Goal: Information Seeking & Learning: Learn about a topic

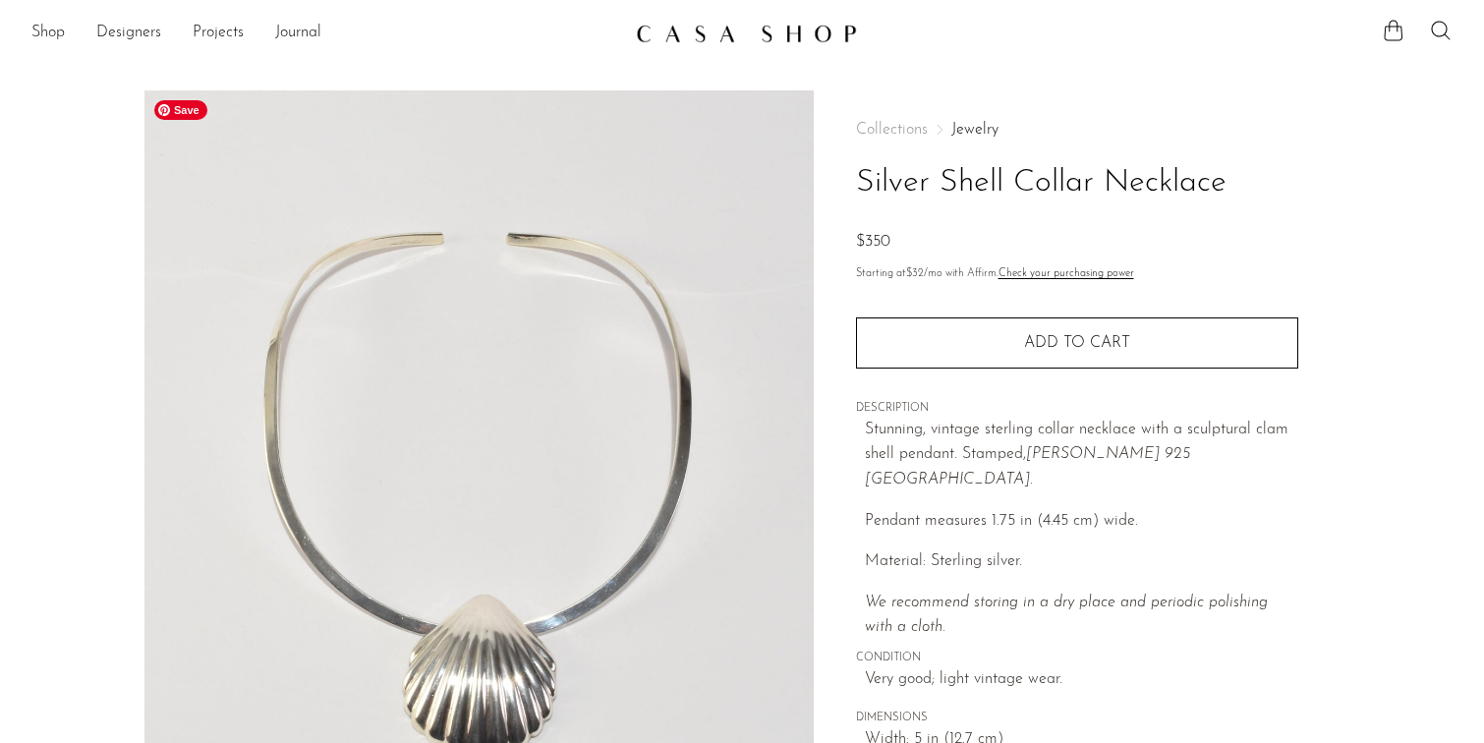
scroll to position [115, 0]
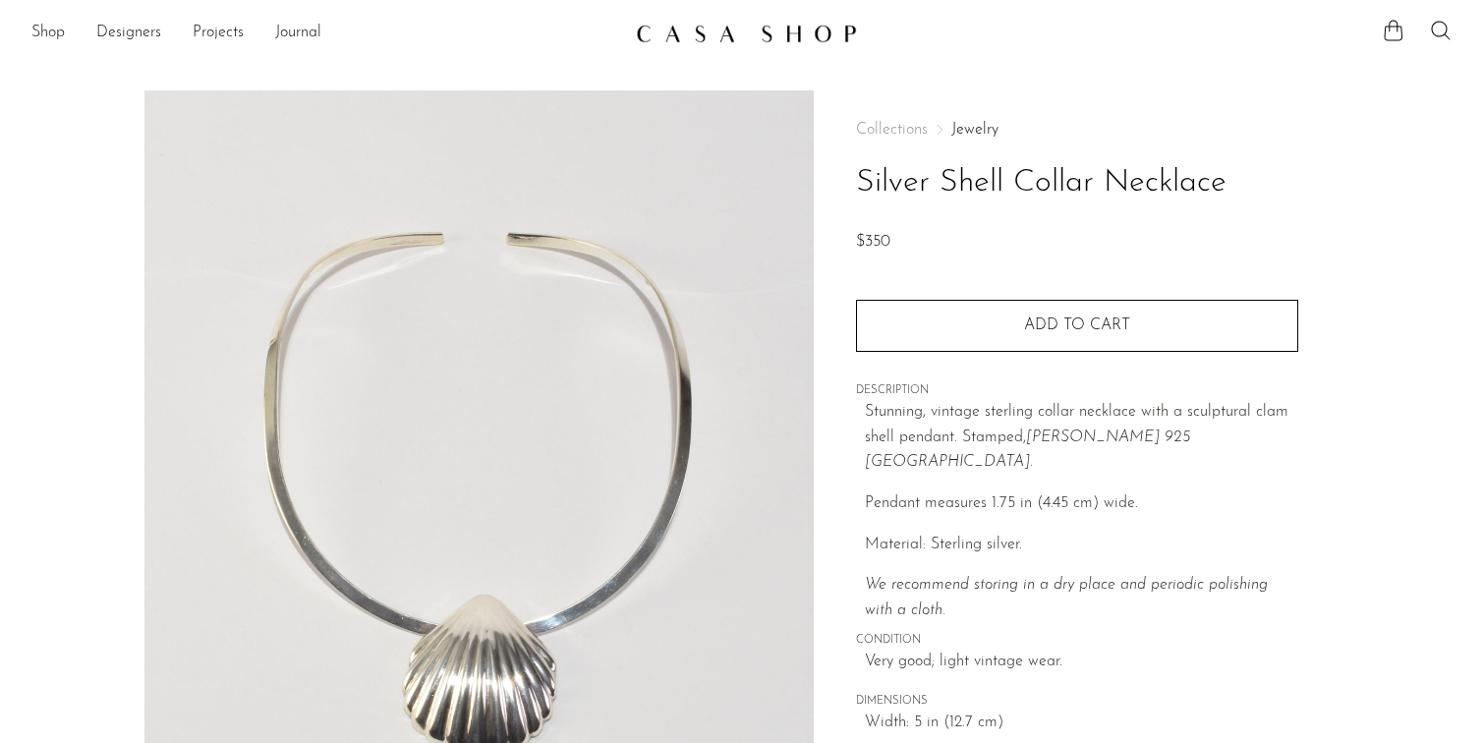
scroll to position [115, 0]
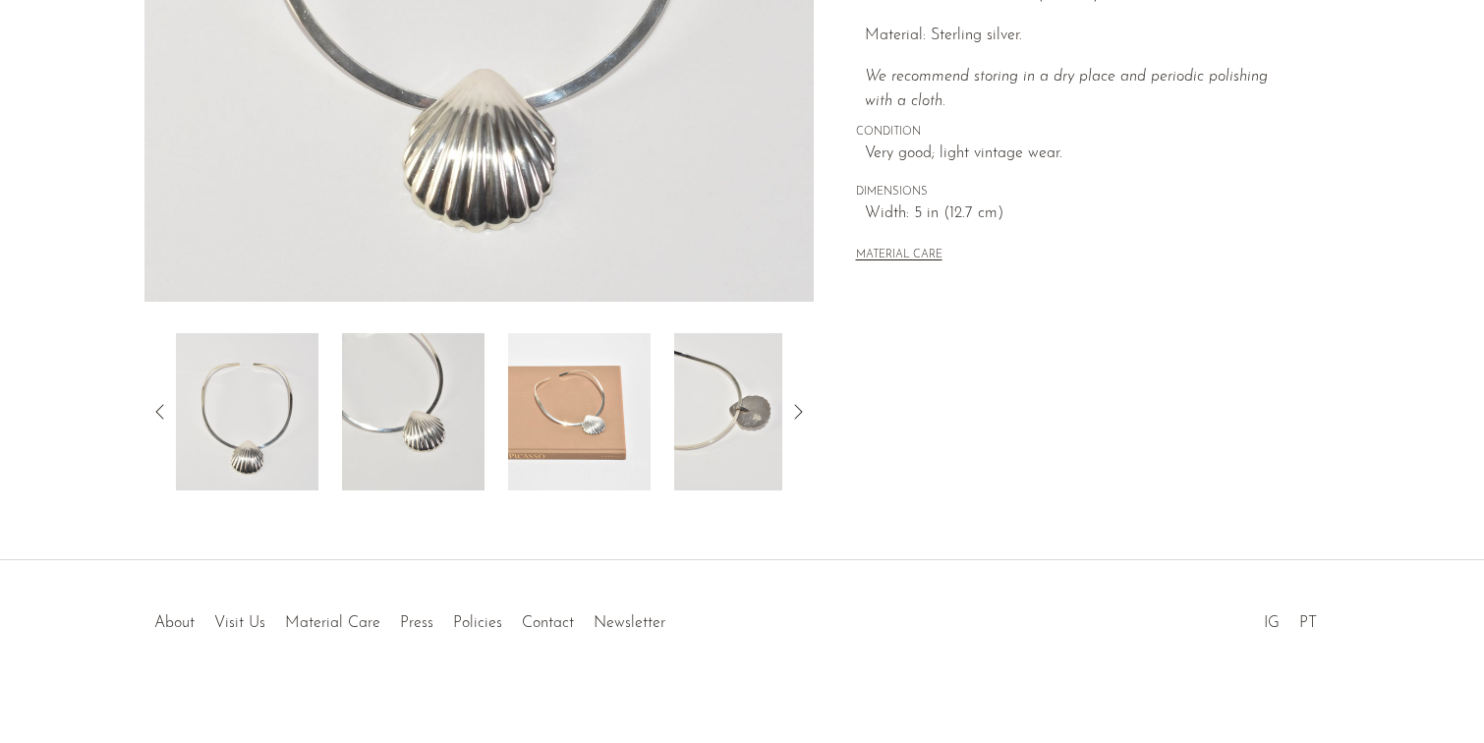
scroll to position [536, 0]
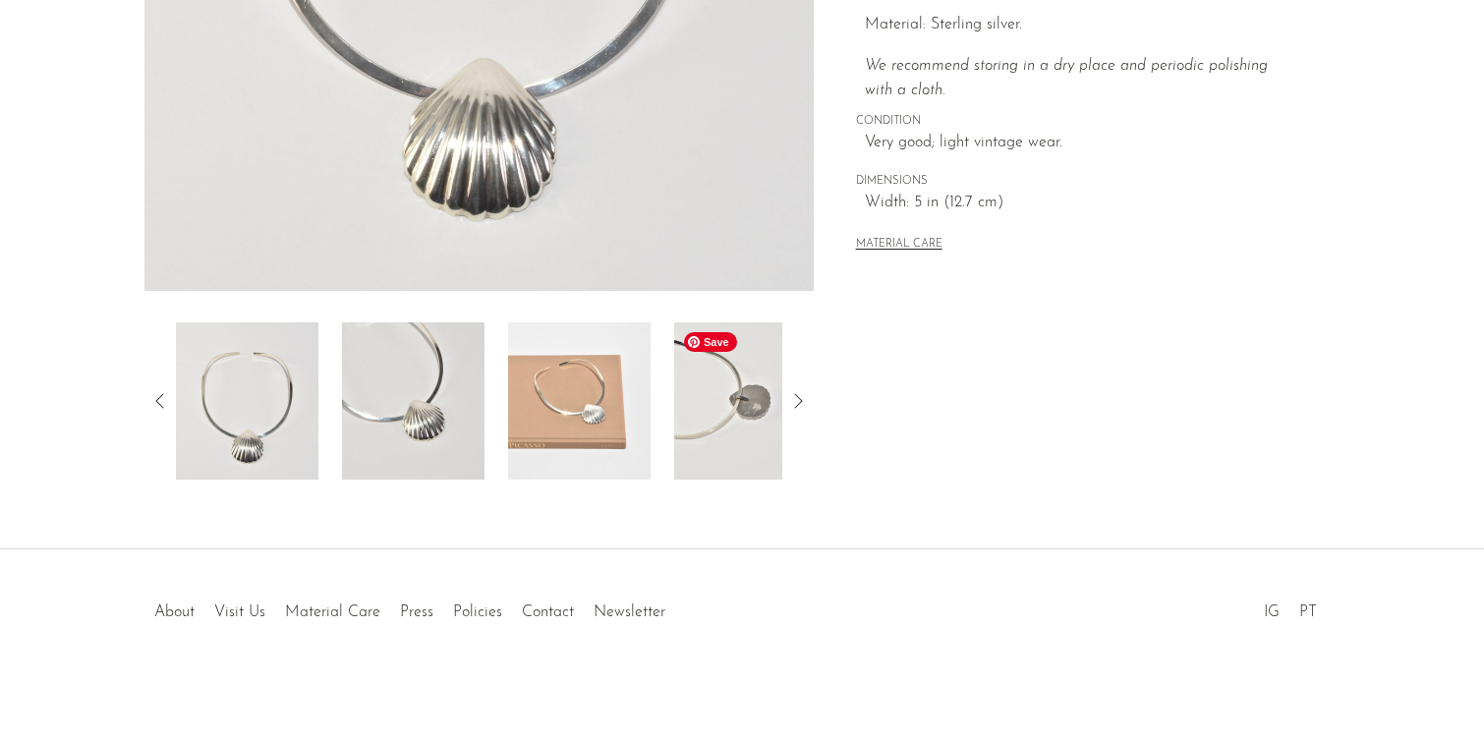
click at [720, 409] on img at bounding box center [745, 400] width 142 height 157
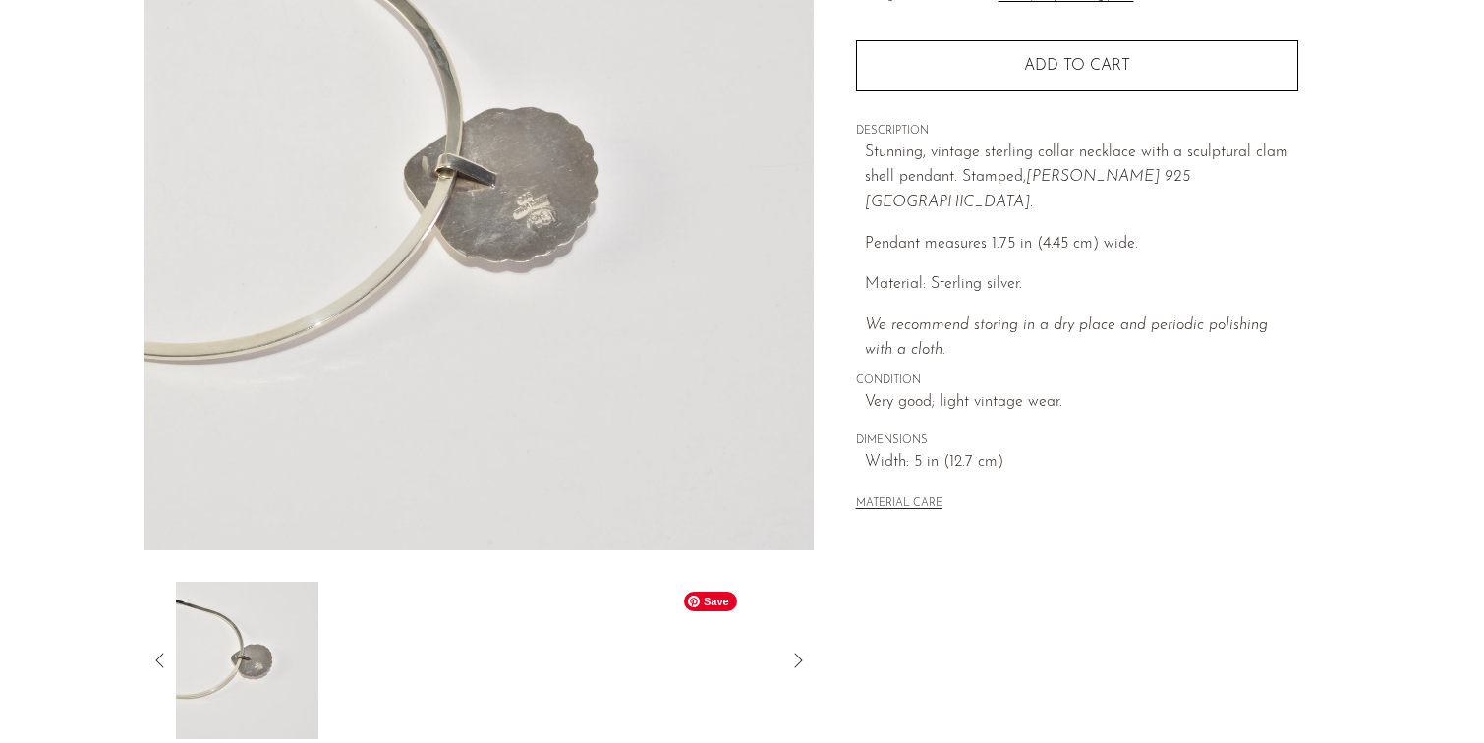
scroll to position [245, 0]
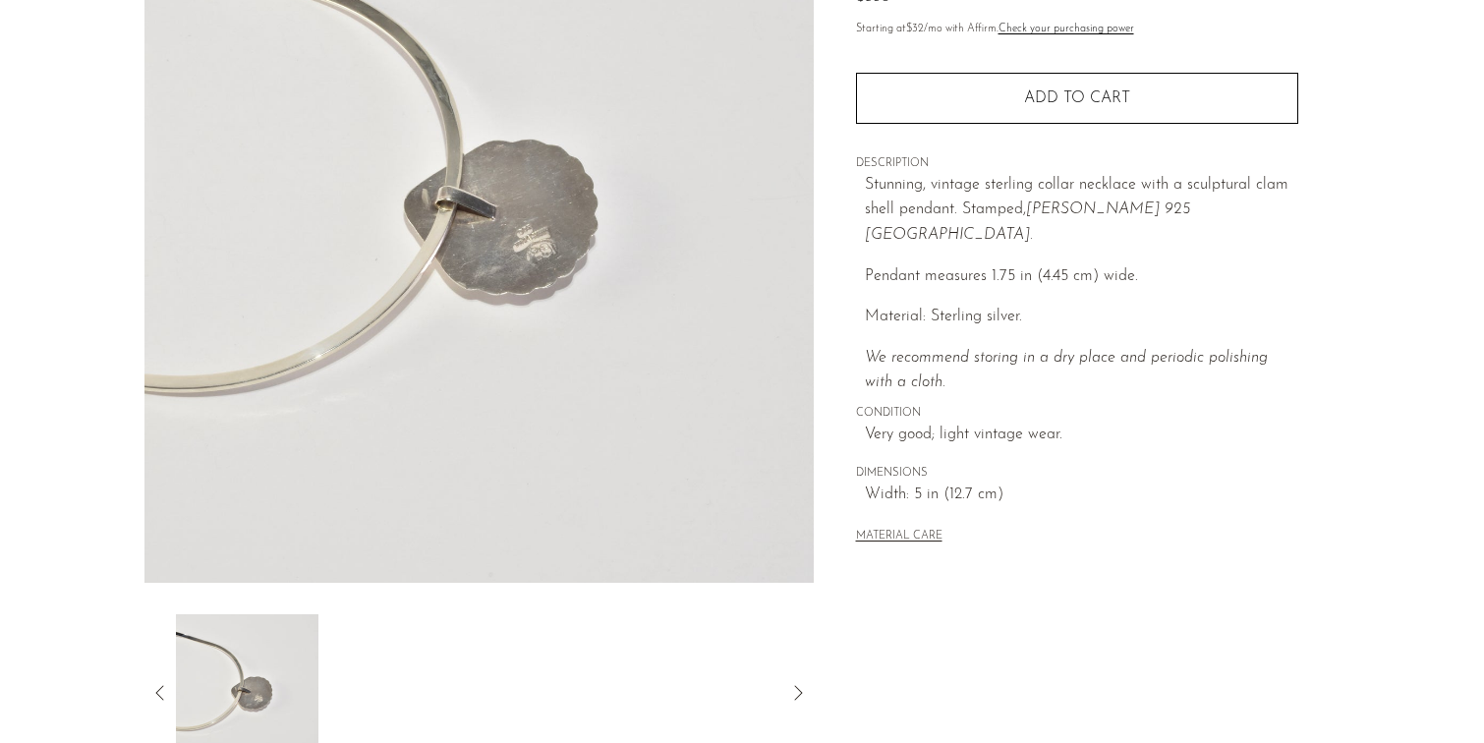
click at [541, 259] on img at bounding box center [478, 214] width 669 height 737
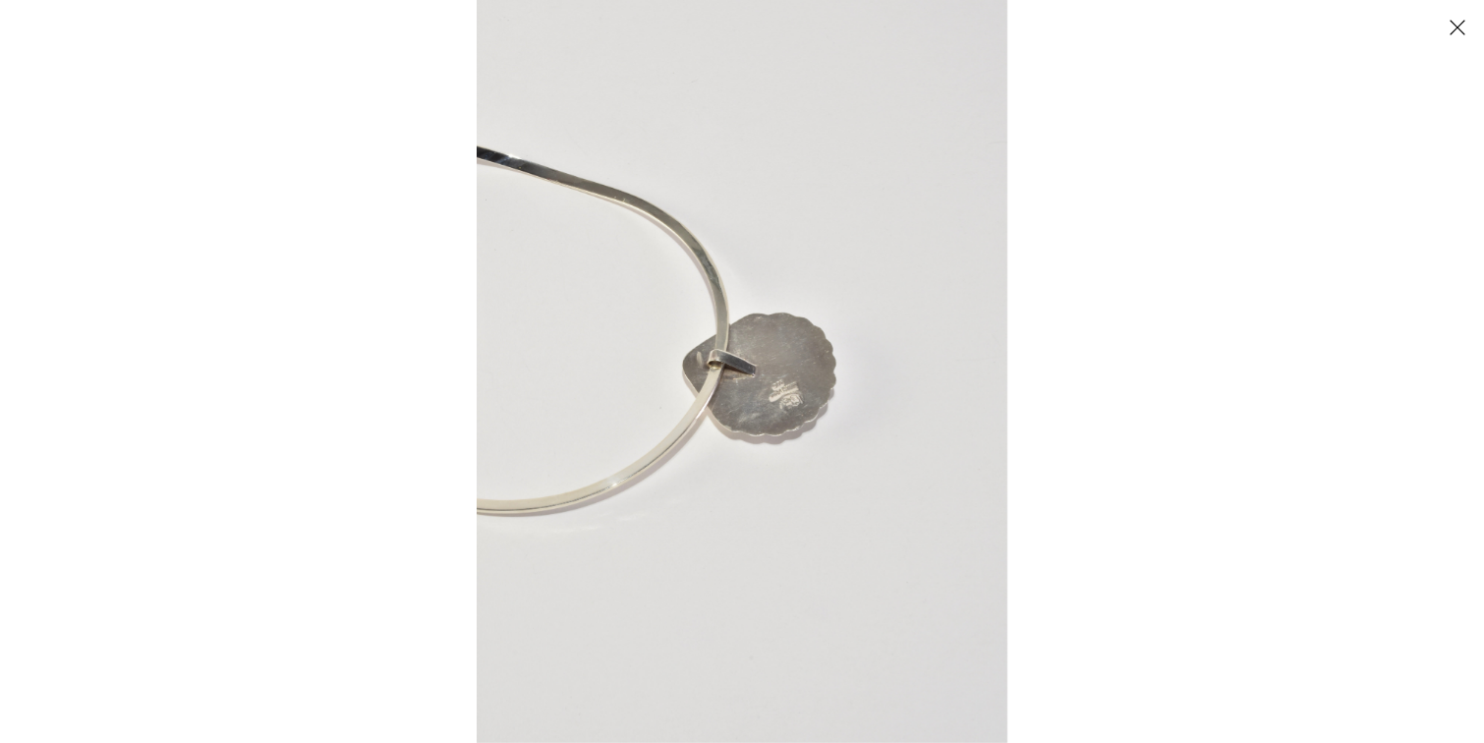
click at [779, 412] on img at bounding box center [742, 371] width 531 height 743
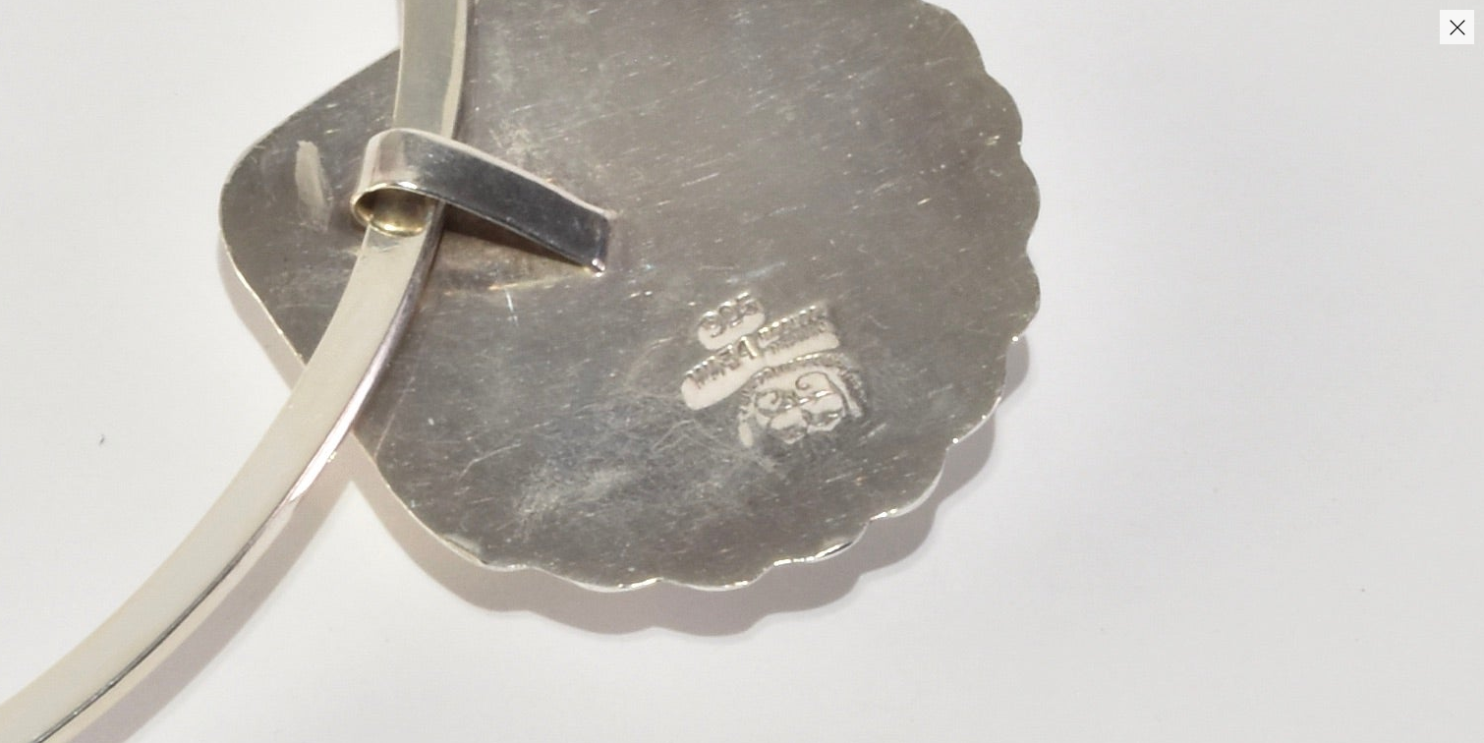
drag, startPoint x: 781, startPoint y: 361, endPoint x: 718, endPoint y: 438, distance: 99.9
click at [719, 438] on img at bounding box center [538, 247] width 2832 height 3964
click at [706, 436] on img at bounding box center [536, 246] width 2832 height 3964
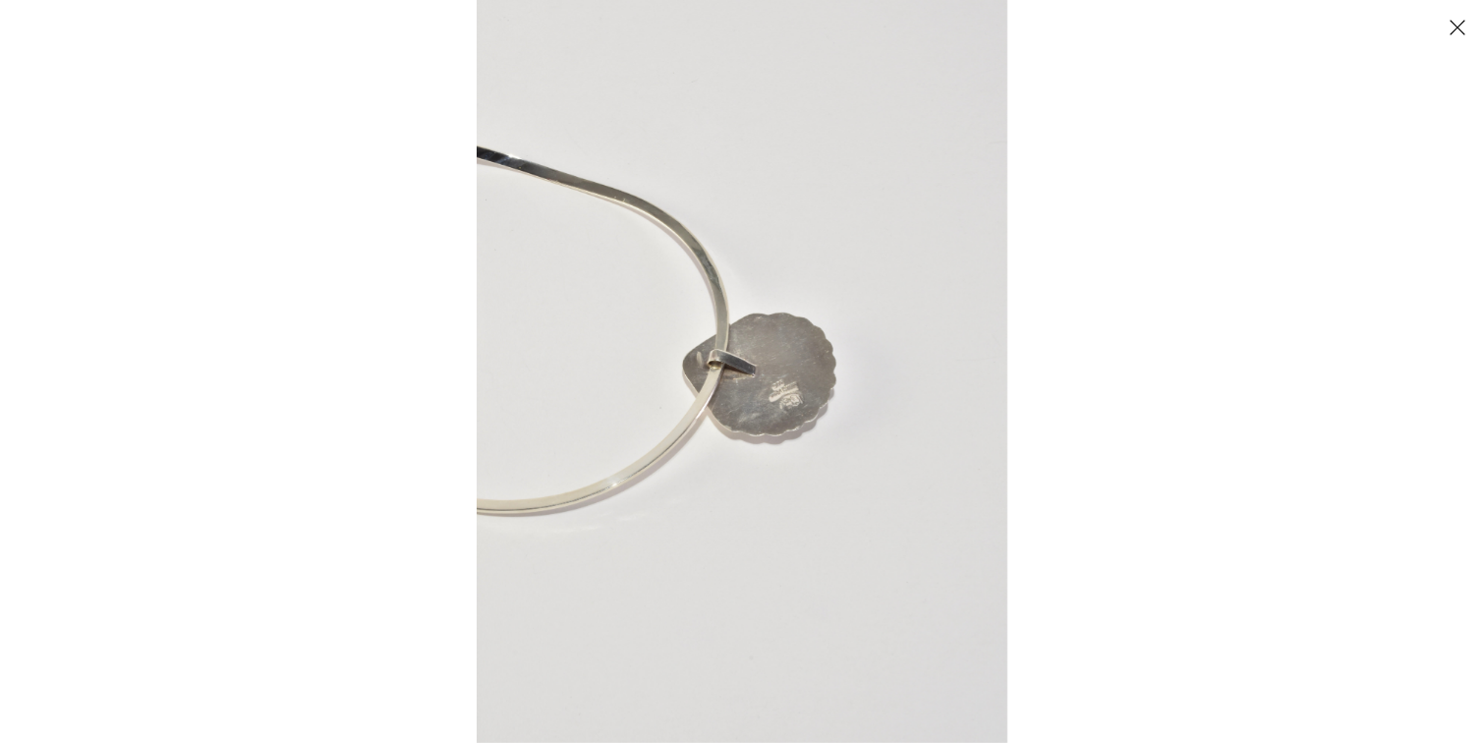
click at [1026, 270] on div at bounding box center [1219, 371] width 1484 height 743
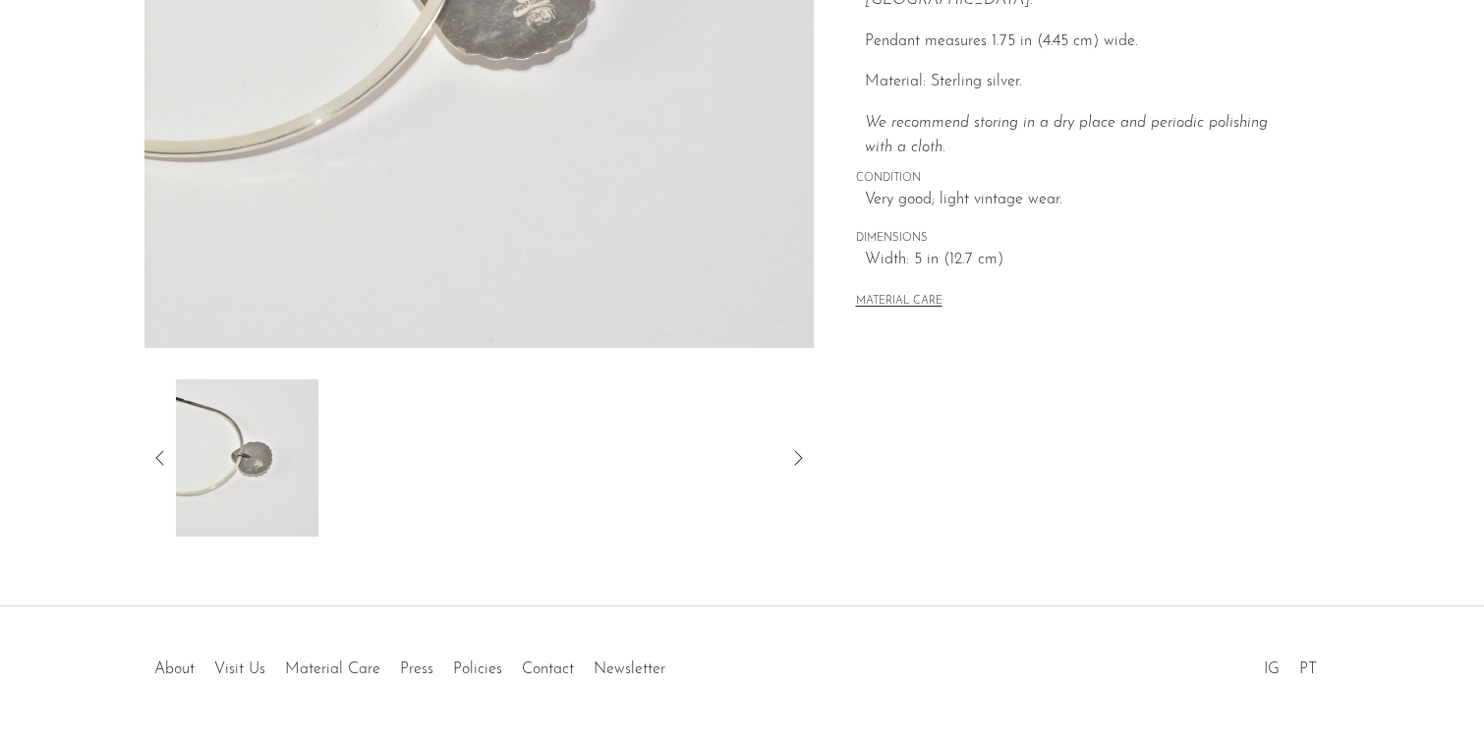
scroll to position [484, 0]
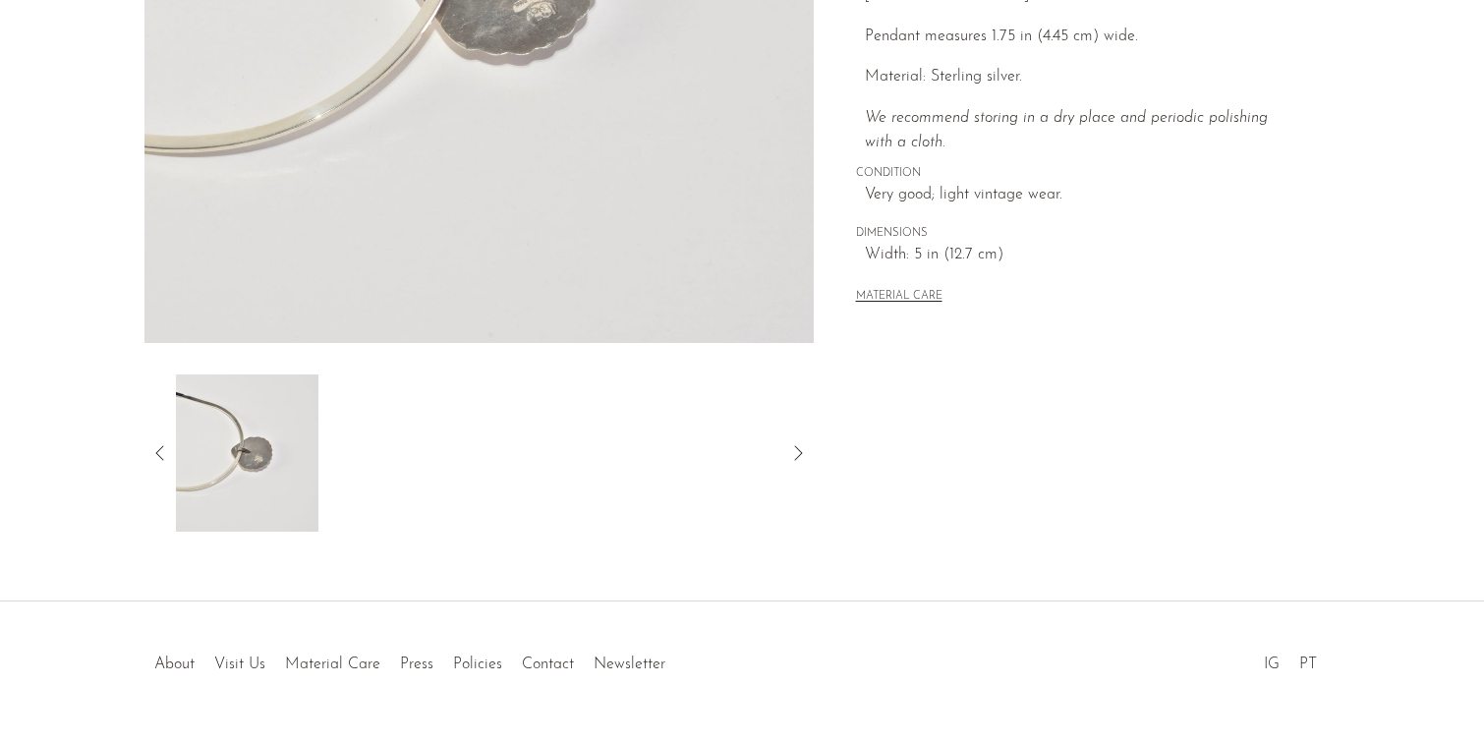
click at [794, 447] on icon at bounding box center [798, 453] width 24 height 24
click at [155, 460] on icon at bounding box center [160, 453] width 24 height 24
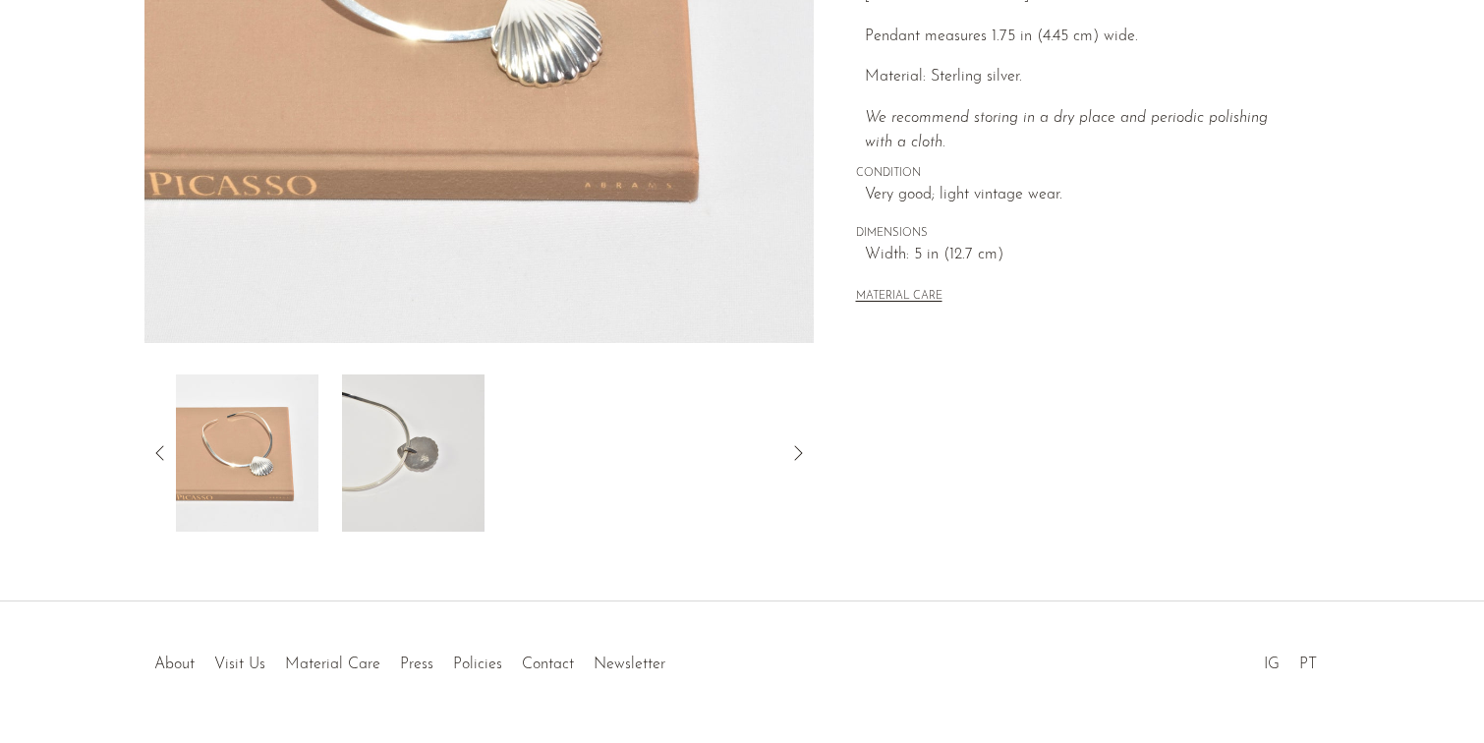
click at [155, 460] on icon at bounding box center [160, 453] width 24 height 24
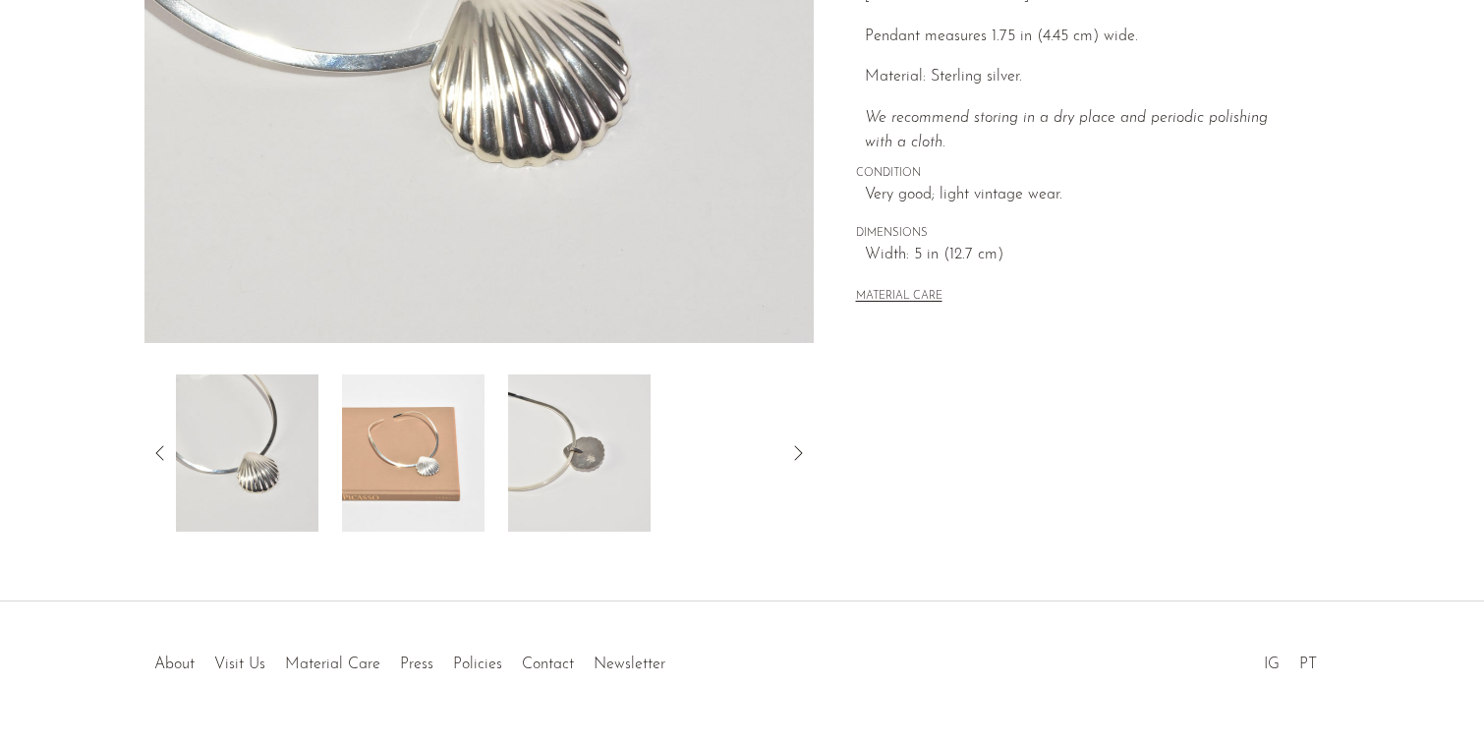
click at [155, 461] on icon at bounding box center [160, 453] width 24 height 24
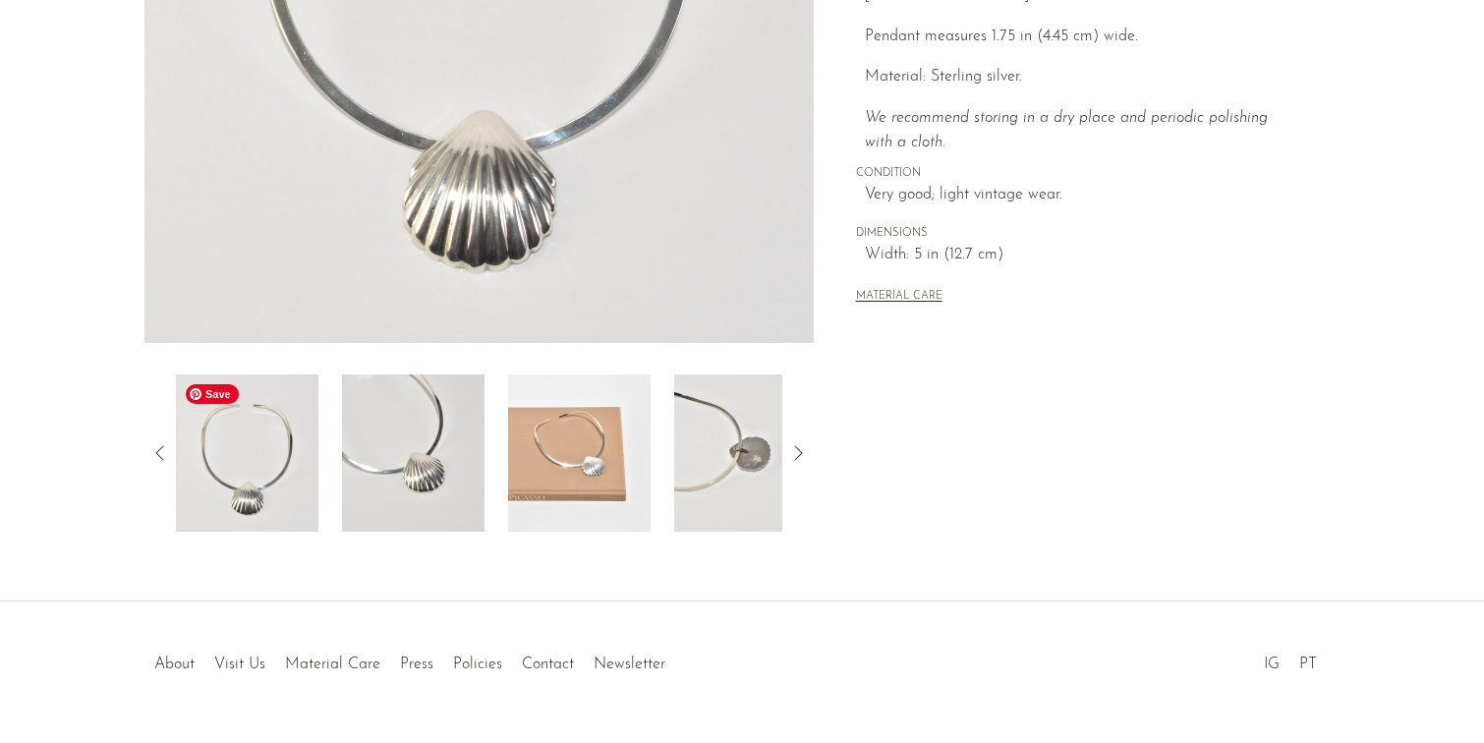
click at [247, 472] on img at bounding box center [247, 452] width 142 height 157
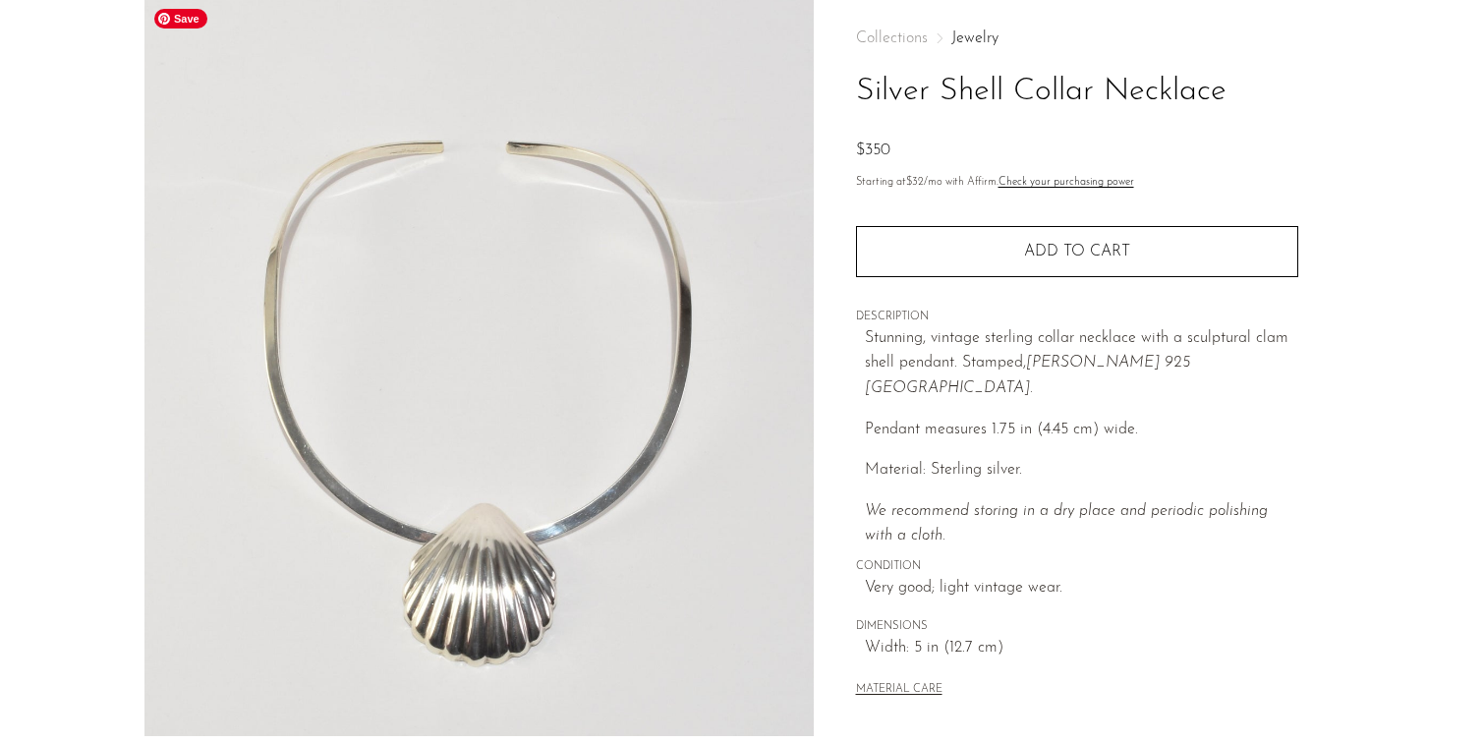
scroll to position [120, 0]
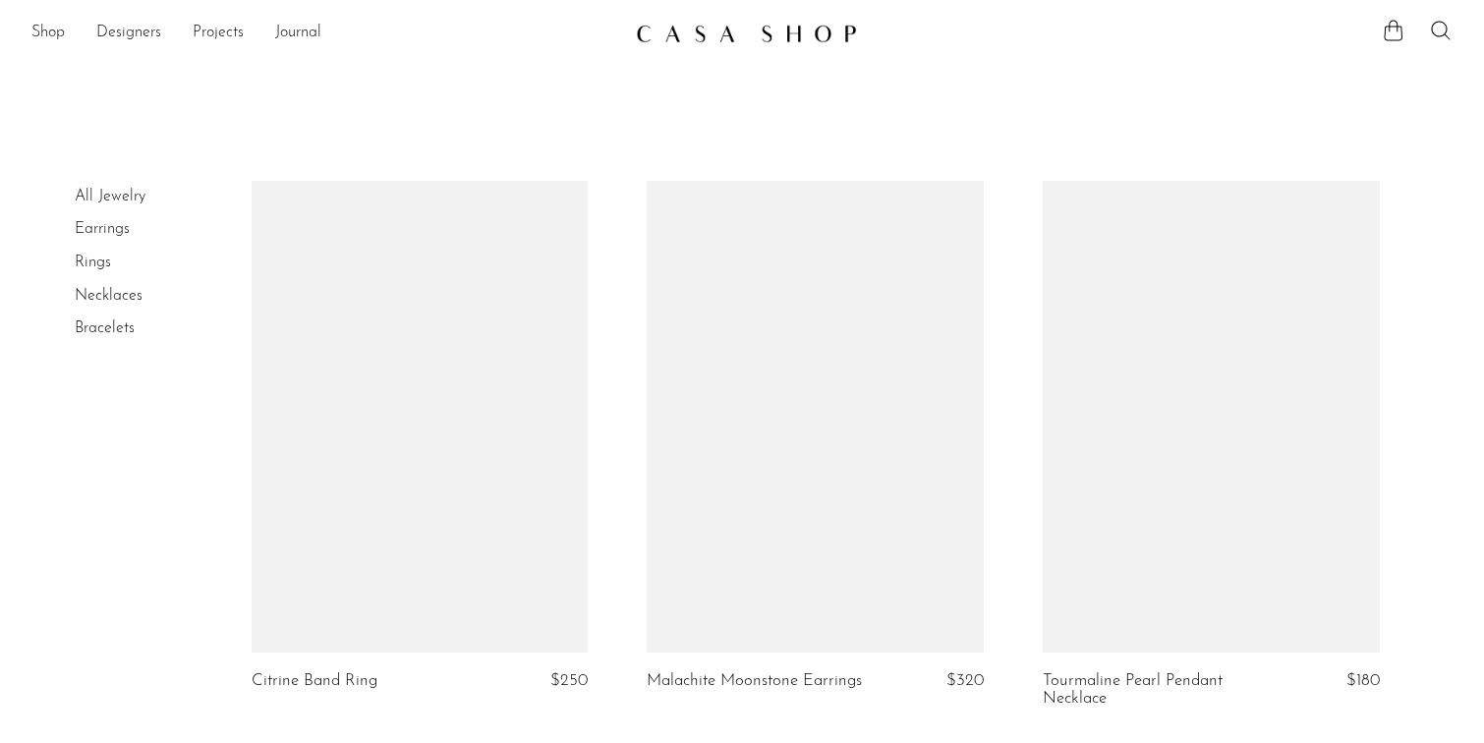
scroll to position [5164, 0]
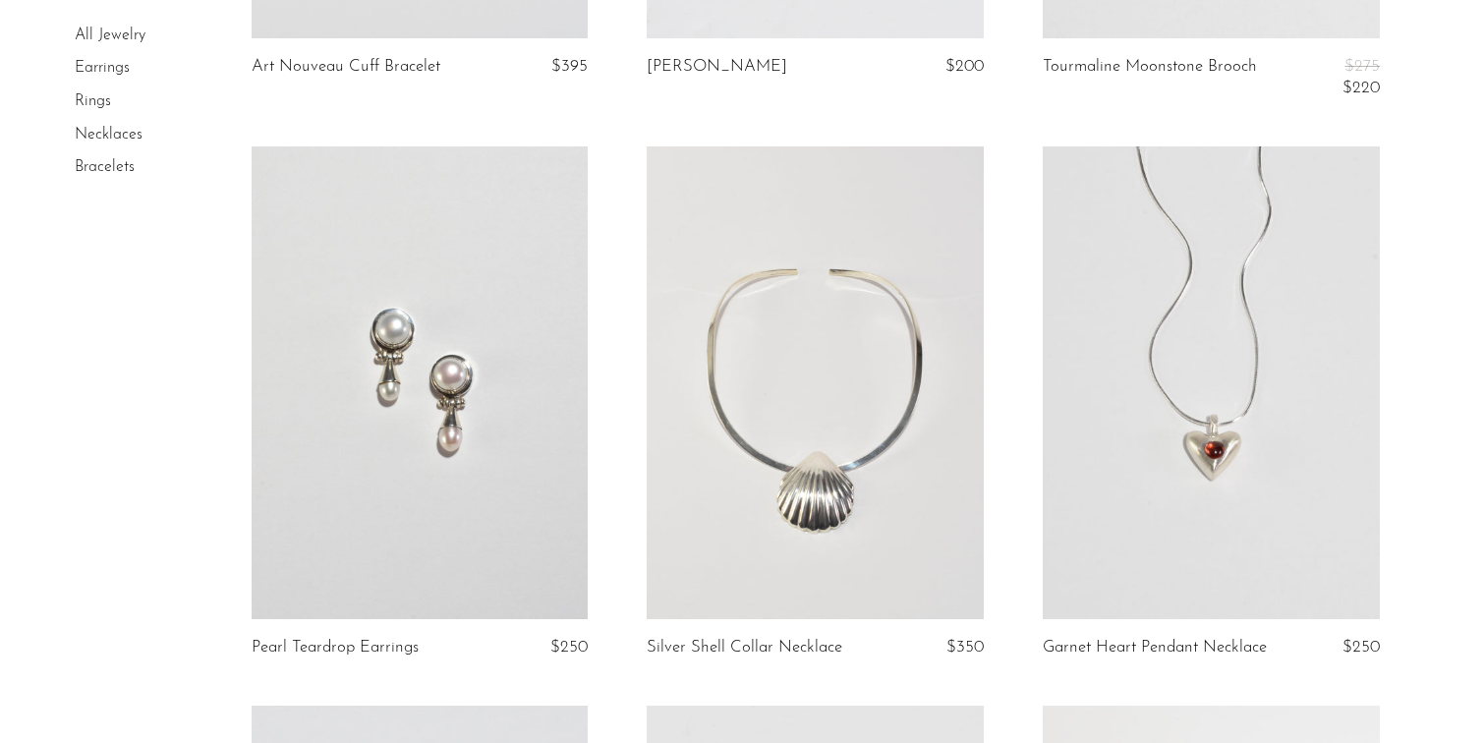
click at [909, 461] on link at bounding box center [814, 382] width 337 height 472
